Goal: Information Seeking & Learning: Learn about a topic

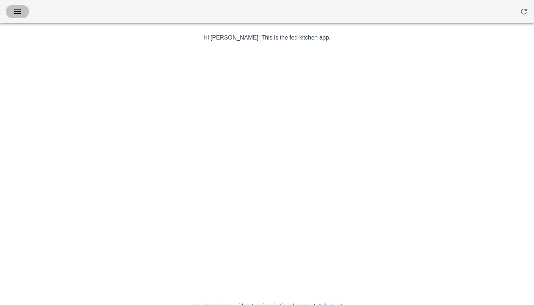
click at [21, 14] on icon "button" at bounding box center [17, 11] width 9 height 9
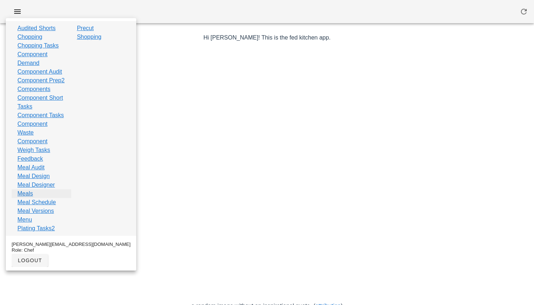
click at [29, 198] on link "Meals" at bounding box center [25, 193] width 16 height 9
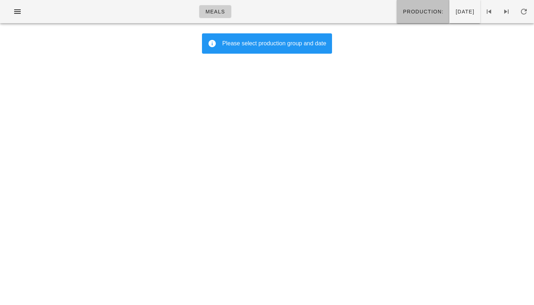
click at [408, 13] on span "Production:" at bounding box center [422, 12] width 41 height 6
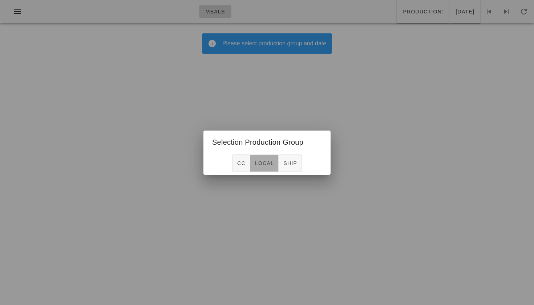
click at [257, 164] on span "local" at bounding box center [263, 163] width 19 height 6
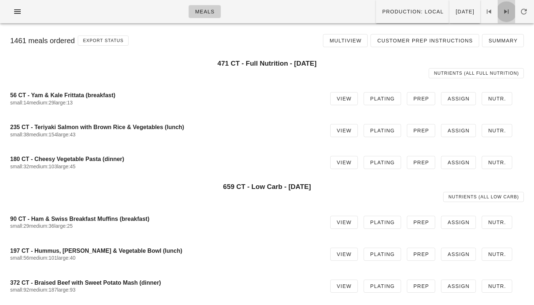
click at [511, 12] on span at bounding box center [505, 11] width 17 height 9
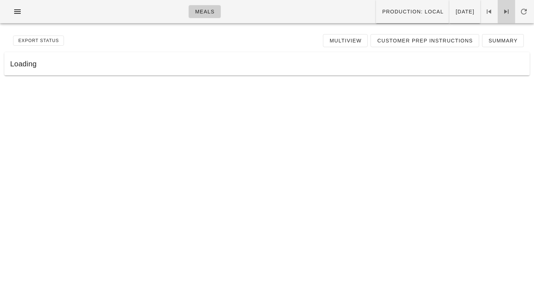
click at [511, 12] on span at bounding box center [505, 11] width 17 height 9
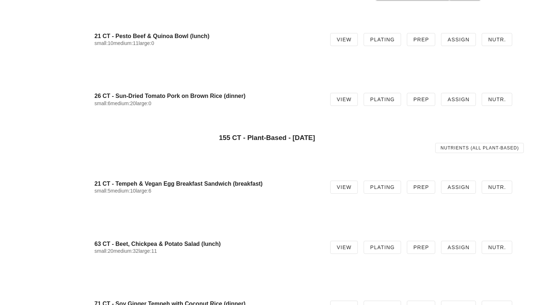
scroll to position [763, 0]
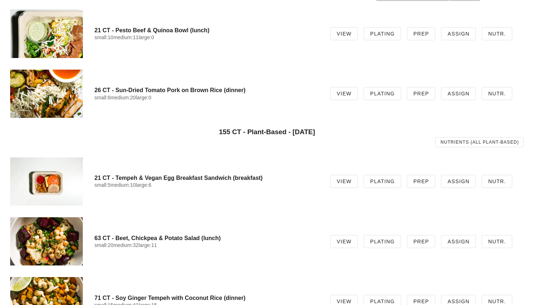
click at [62, 193] on div at bounding box center [46, 182] width 73 height 48
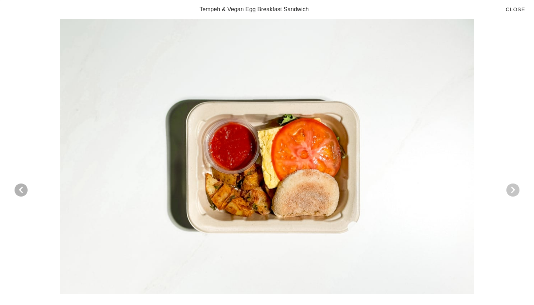
click at [517, 188] on icon "Next visual" at bounding box center [512, 190] width 9 height 9
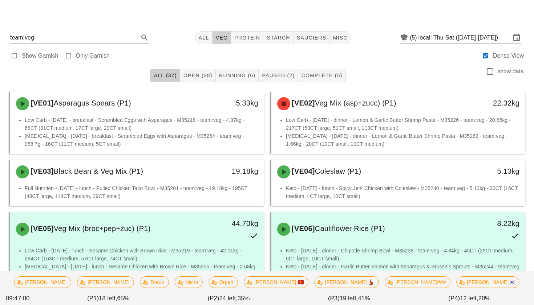
scroll to position [429, 0]
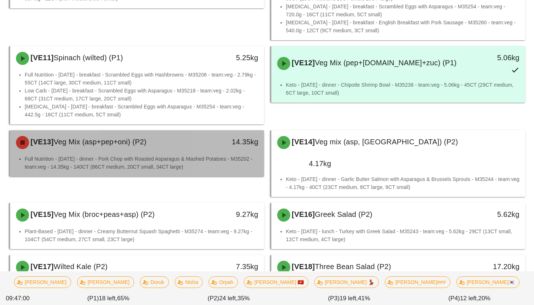
click at [210, 132] on div "14.35kg" at bounding box center [231, 143] width 63 height 22
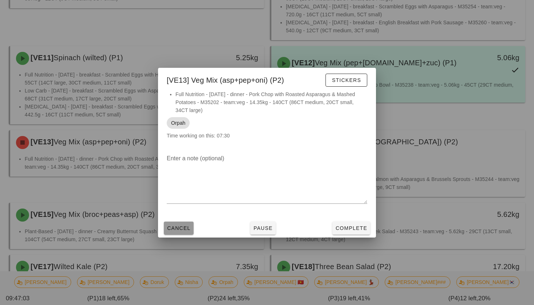
click at [182, 225] on span "Cancel" at bounding box center [179, 228] width 24 height 6
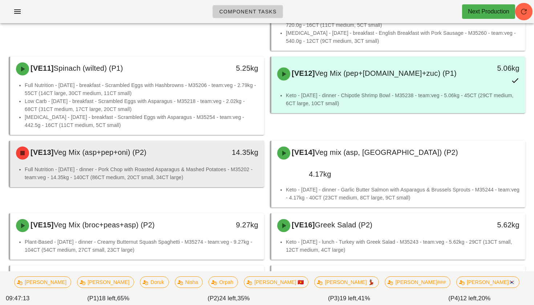
scroll to position [417, 0]
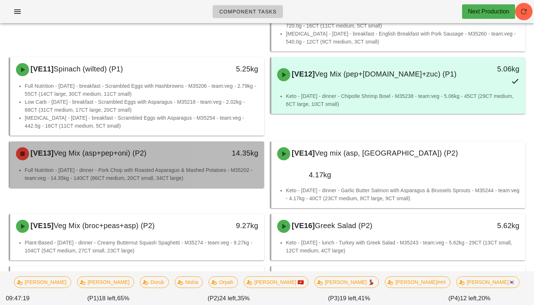
click at [150, 143] on div "[VE13] Veg Mix (asp+pep+oni) (P2)" at bounding box center [106, 154] width 188 height 22
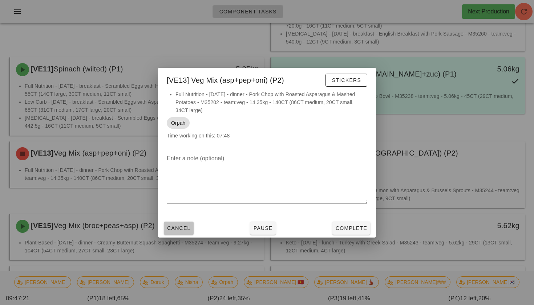
click at [185, 229] on span "Cancel" at bounding box center [179, 228] width 24 height 6
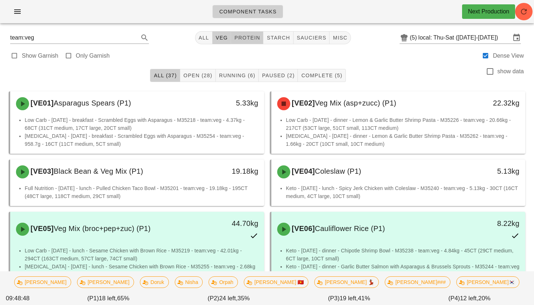
click at [248, 44] on button "protein" at bounding box center [247, 37] width 32 height 13
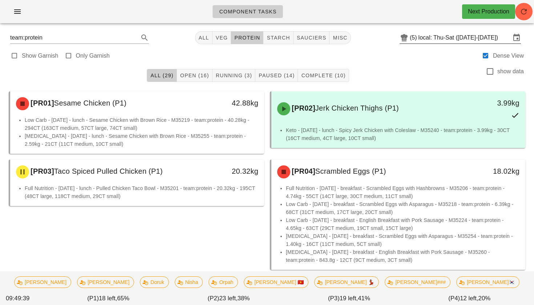
click at [447, 39] on input "local: Thu-Sat ([DATE]-[DATE])" at bounding box center [464, 38] width 92 height 12
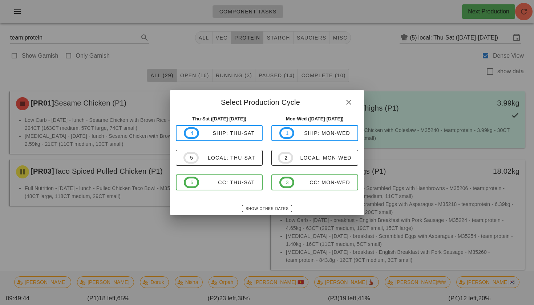
click at [365, 60] on div at bounding box center [267, 152] width 534 height 305
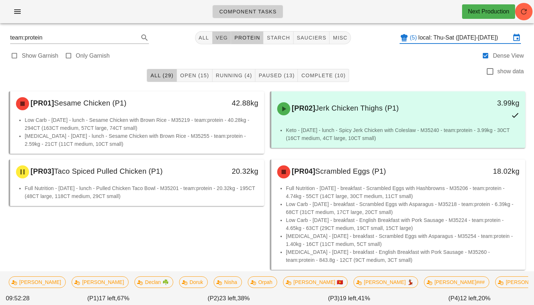
click at [215, 38] on span "veg" at bounding box center [221, 38] width 13 height 6
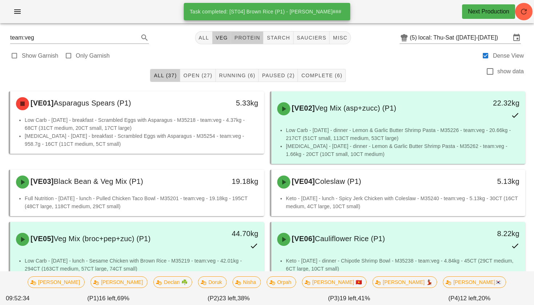
click at [246, 39] on span "protein" at bounding box center [247, 38] width 26 height 6
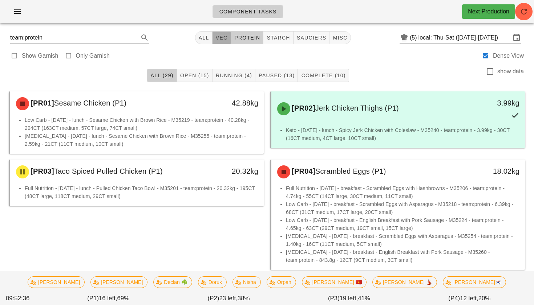
click at [220, 38] on span "veg" at bounding box center [221, 38] width 13 height 6
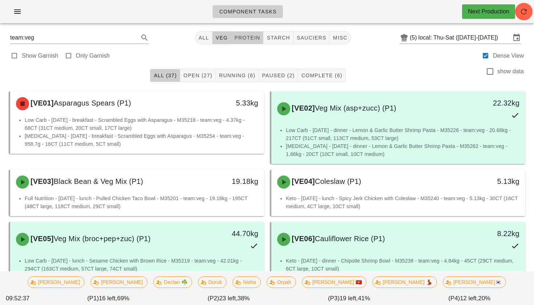
click at [248, 38] on span "protein" at bounding box center [247, 38] width 26 height 6
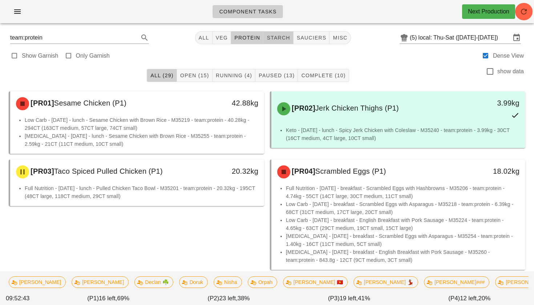
click at [273, 41] on span "starch" at bounding box center [278, 38] width 24 height 6
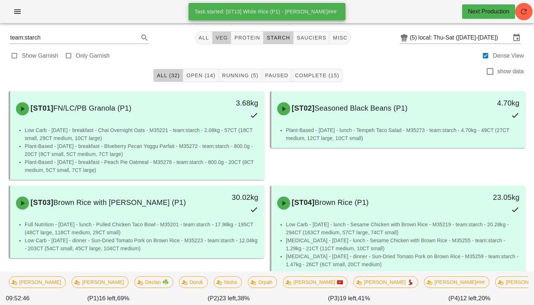
click at [218, 38] on span "veg" at bounding box center [221, 38] width 13 height 6
type input "team:veg"
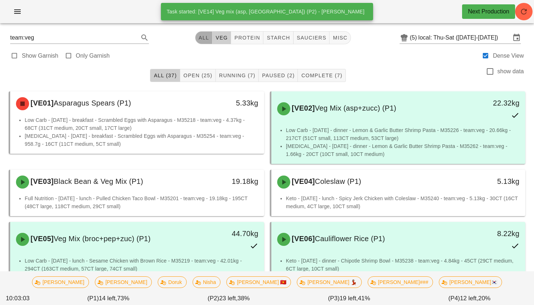
click at [203, 40] on span "All" at bounding box center [203, 38] width 11 height 6
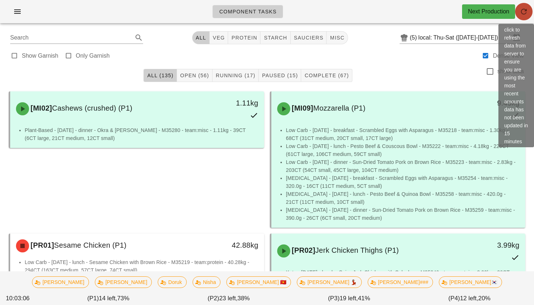
click at [516, 13] on span "button" at bounding box center [523, 11] width 17 height 9
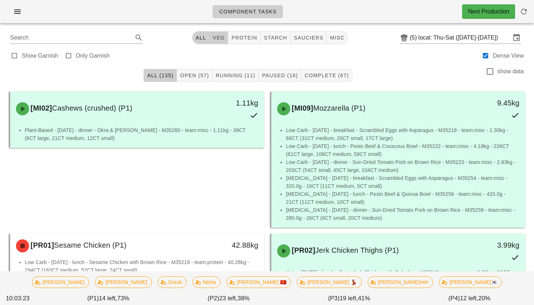
click at [216, 41] on span "veg" at bounding box center [218, 38] width 13 height 6
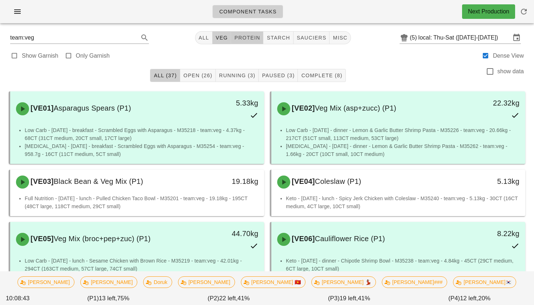
click at [247, 37] on span "protein" at bounding box center [247, 38] width 26 height 6
type input "team:protein"
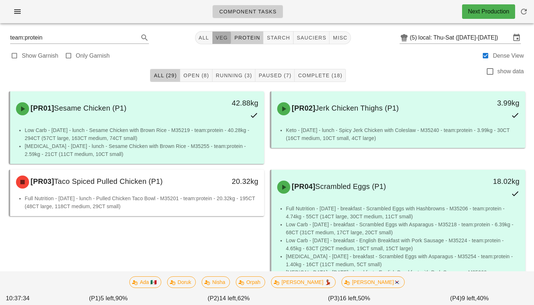
click at [217, 41] on span "veg" at bounding box center [221, 38] width 13 height 6
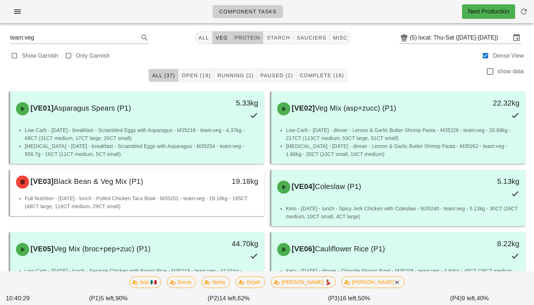
click at [252, 34] on button "protein" at bounding box center [247, 37] width 32 height 13
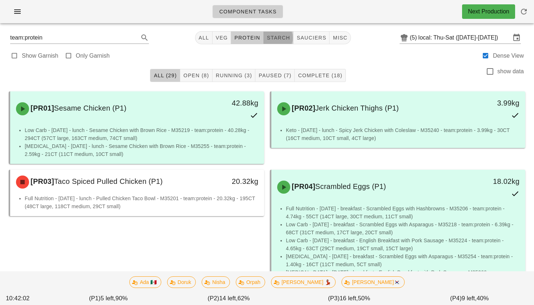
click at [275, 36] on span "starch" at bounding box center [278, 38] width 24 height 6
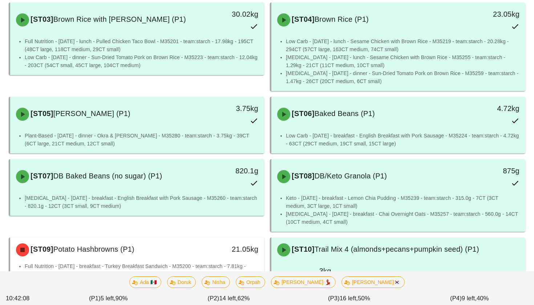
scroll to position [208, 0]
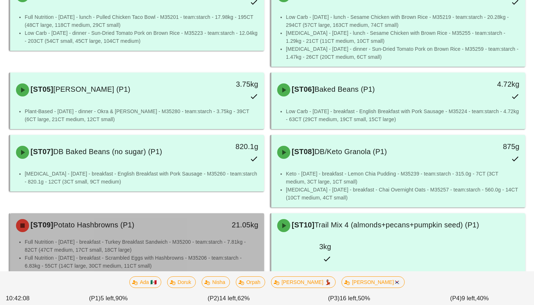
click at [195, 236] on div "[ST09] Potato Hashbrowns (P1)" at bounding box center [106, 226] width 188 height 22
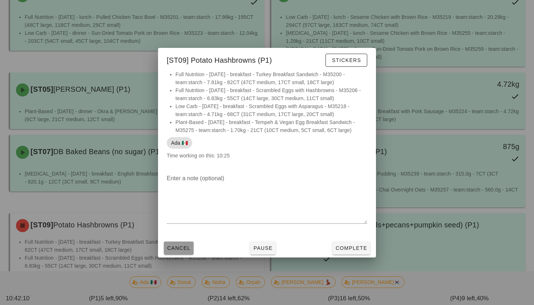
click at [179, 248] on span "Cancel" at bounding box center [179, 248] width 24 height 6
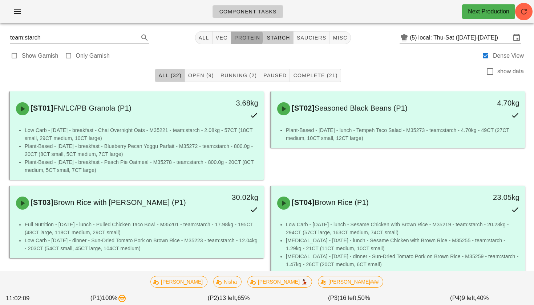
click at [258, 33] on button "protein" at bounding box center [247, 37] width 32 height 13
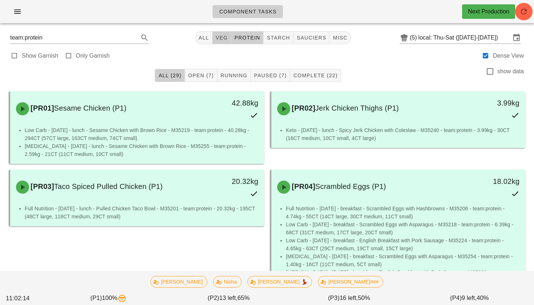
click at [220, 37] on span "veg" at bounding box center [221, 38] width 13 height 6
type input "team:veg"
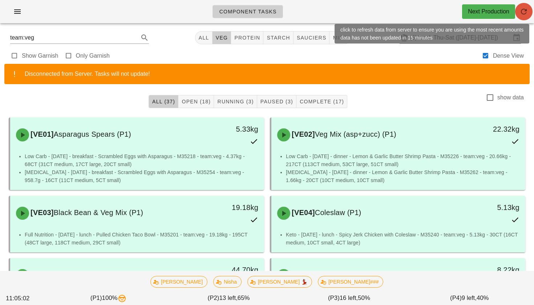
click at [528, 11] on span "button" at bounding box center [523, 11] width 17 height 9
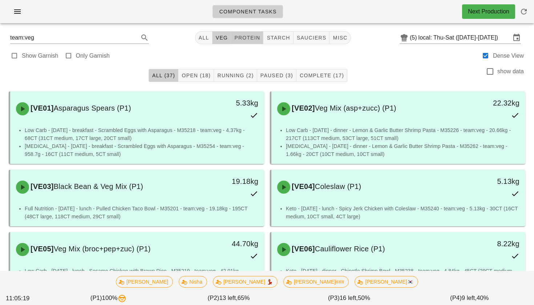
click at [248, 42] on button "protein" at bounding box center [247, 37] width 32 height 13
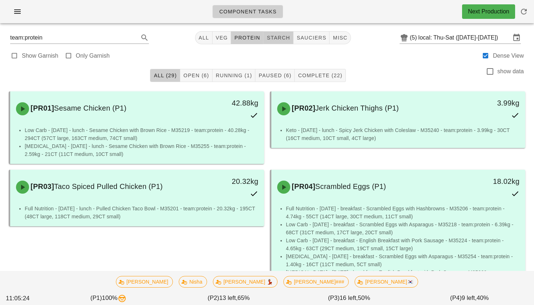
click at [276, 41] on span "starch" at bounding box center [278, 38] width 24 height 6
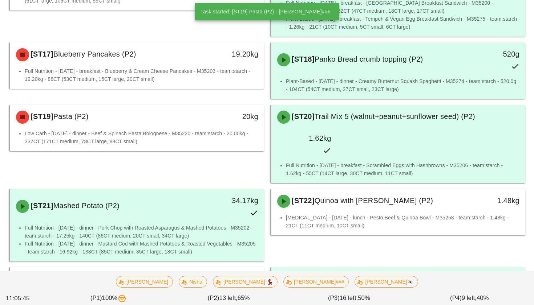
scroll to position [746, 0]
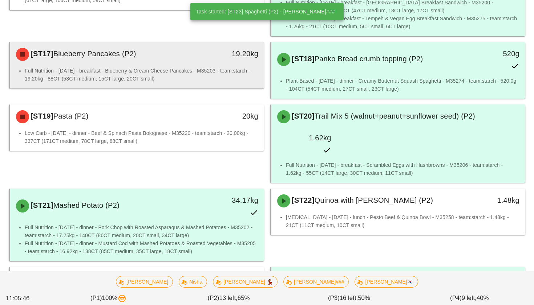
click at [156, 50] on div "[ST17] Blueberry Pancakes (P2)" at bounding box center [106, 55] width 188 height 22
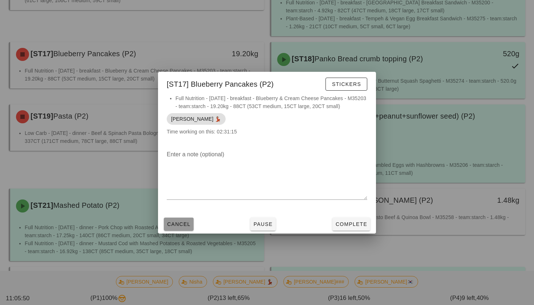
click at [185, 227] on span "Cancel" at bounding box center [179, 224] width 24 height 6
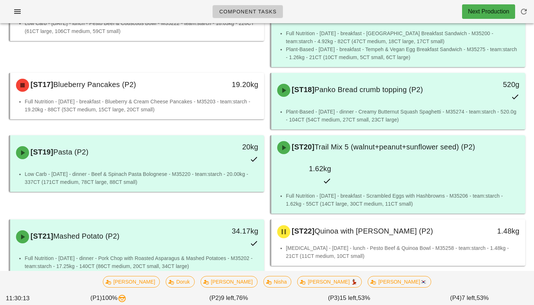
scroll to position [714, 0]
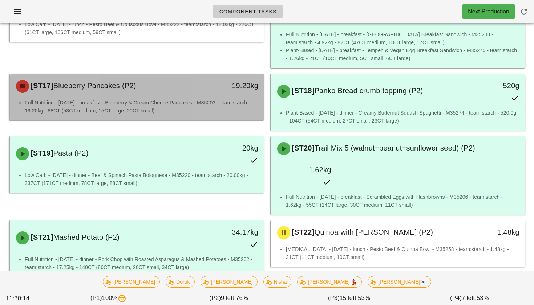
click at [173, 75] on div "[ST17] Blueberry Pancakes (P2)" at bounding box center [106, 86] width 188 height 22
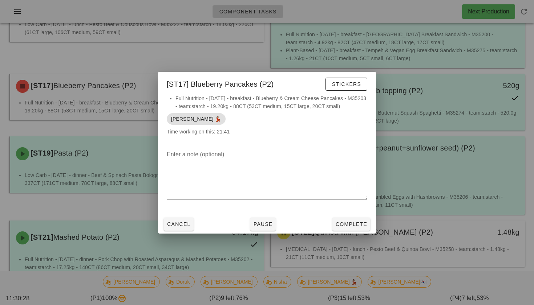
click at [189, 232] on div "Cancel Pause Complete" at bounding box center [267, 224] width 218 height 19
click at [190, 227] on span "Cancel" at bounding box center [179, 224] width 24 height 6
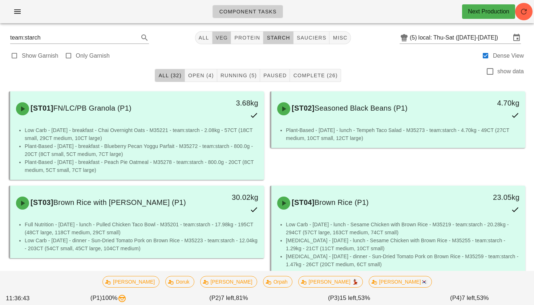
click at [219, 39] on span "veg" at bounding box center [221, 38] width 13 height 6
type input "team:veg"
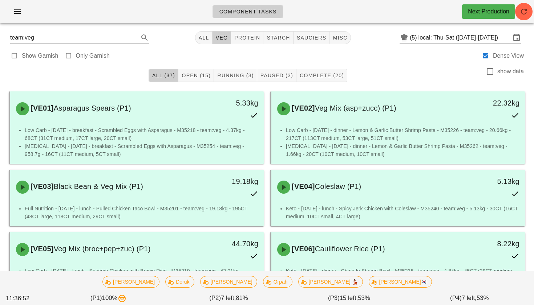
click at [532, 8] on div "Component Tasks Next Production" at bounding box center [267, 11] width 534 height 23
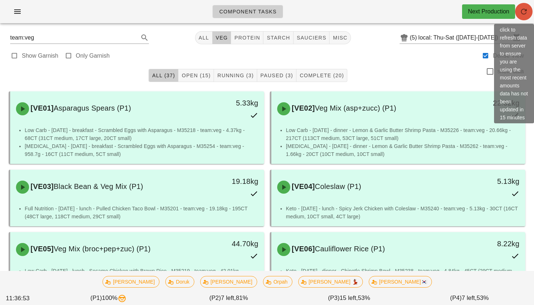
click at [526, 8] on icon "button" at bounding box center [523, 11] width 9 height 9
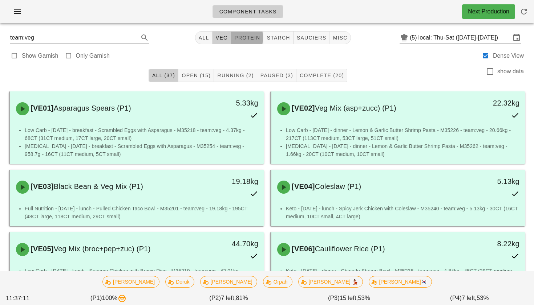
click at [252, 38] on span "protein" at bounding box center [247, 38] width 26 height 6
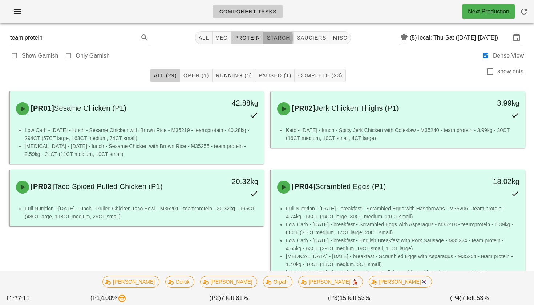
click at [283, 35] on span "starch" at bounding box center [278, 38] width 24 height 6
type input "team:starch"
